Goal: Find specific page/section

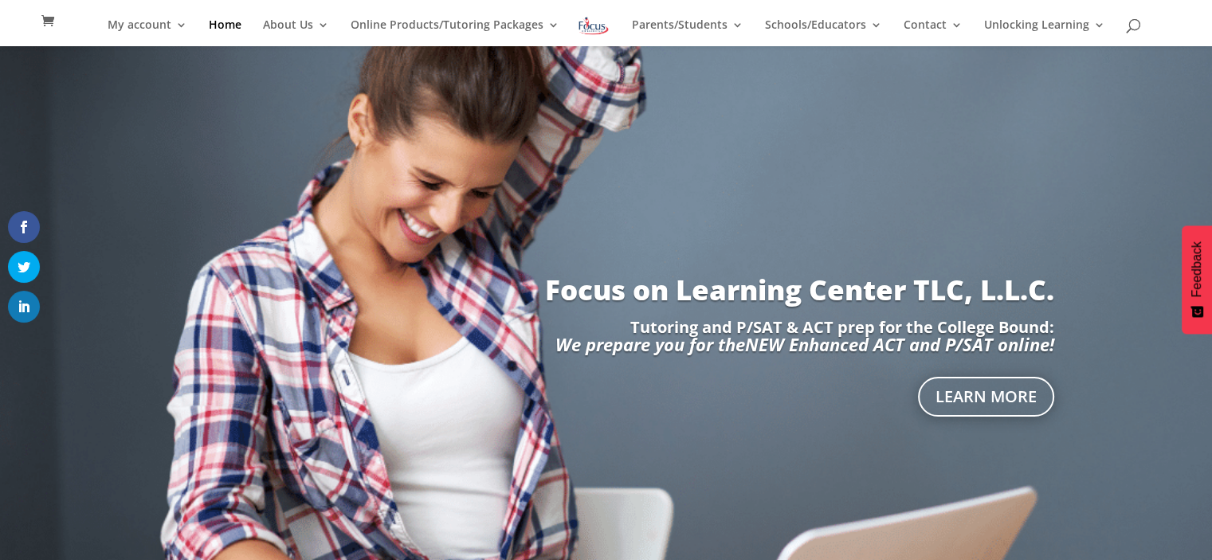
scroll to position [285, 0]
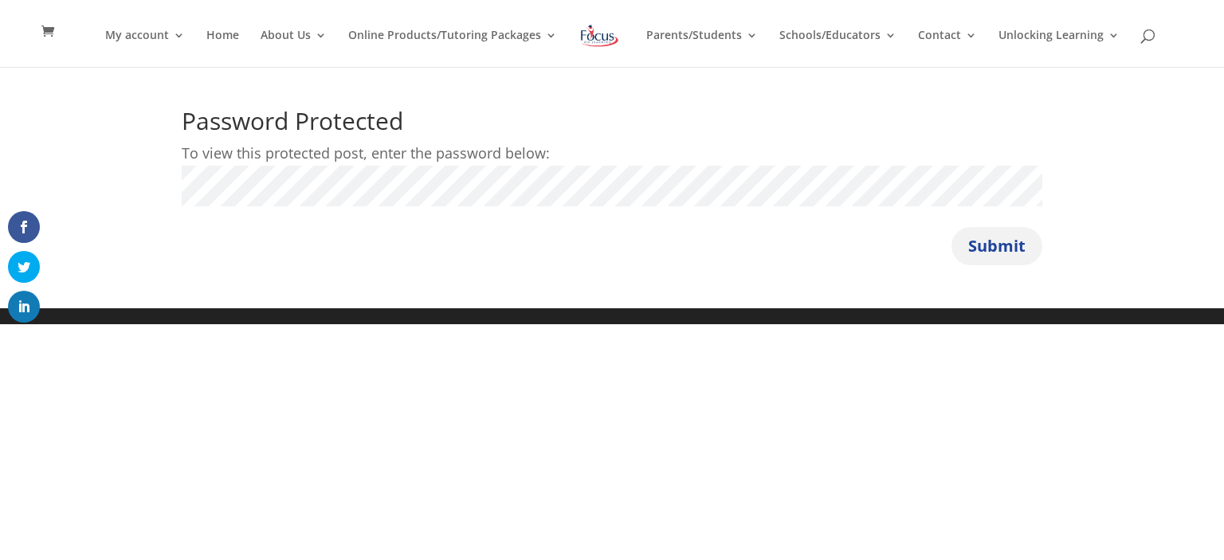
click at [1001, 240] on button "Submit" at bounding box center [997, 246] width 91 height 38
click at [952, 227] on button "Submit" at bounding box center [997, 246] width 91 height 38
click at [973, 246] on button "Submit" at bounding box center [997, 246] width 91 height 38
click at [1004, 249] on button "Submit" at bounding box center [997, 246] width 91 height 38
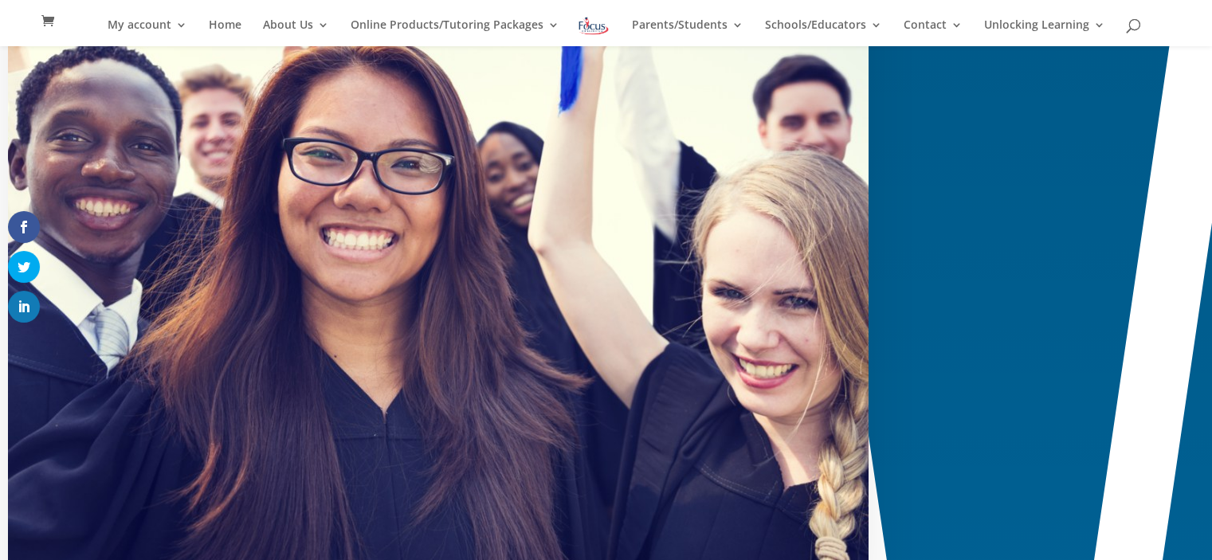
scroll to position [517, 0]
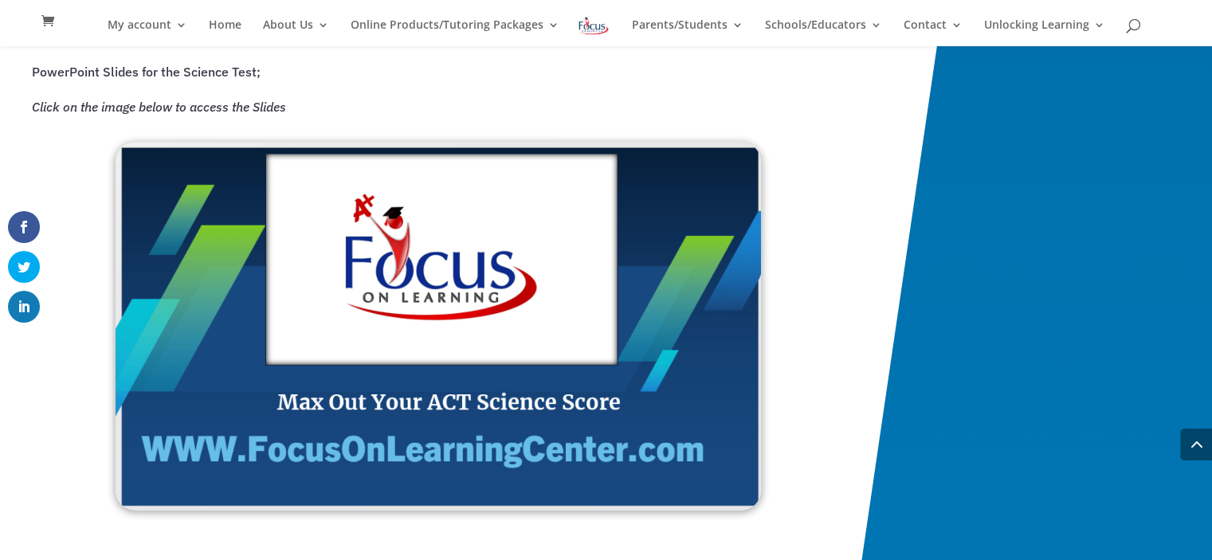
scroll to position [2586, 0]
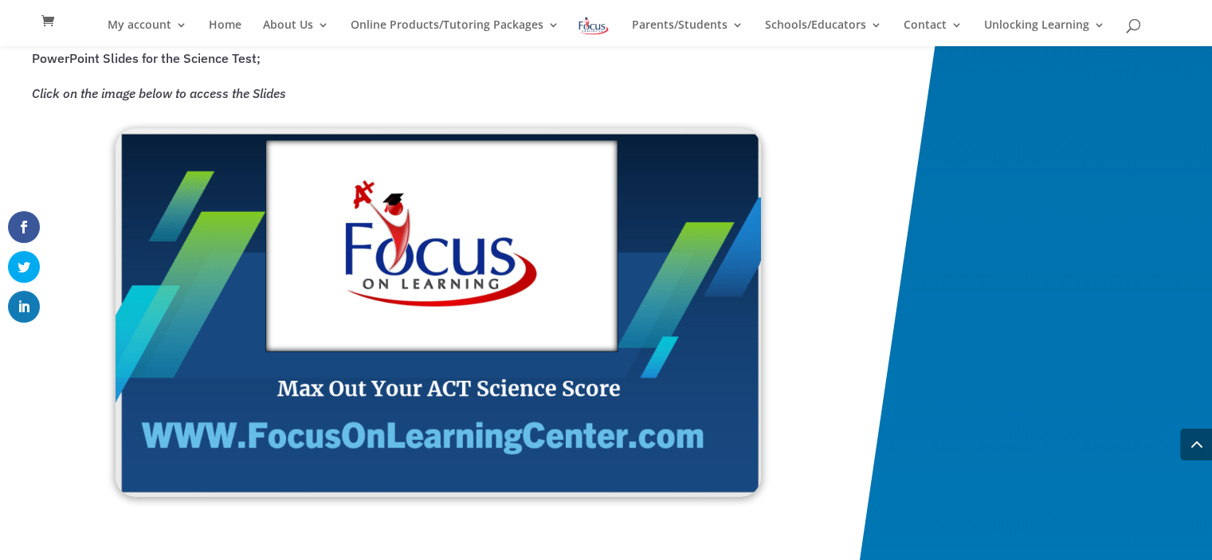
click at [472, 318] on img at bounding box center [439, 312] width 646 height 368
